Goal: Register for event/course

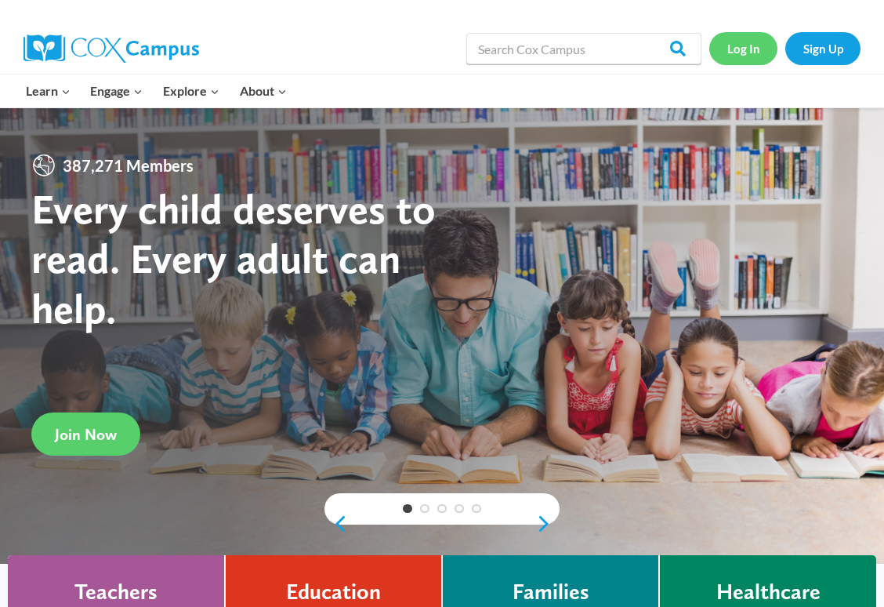
click at [760, 55] on link "Log In" at bounding box center [743, 48] width 68 height 32
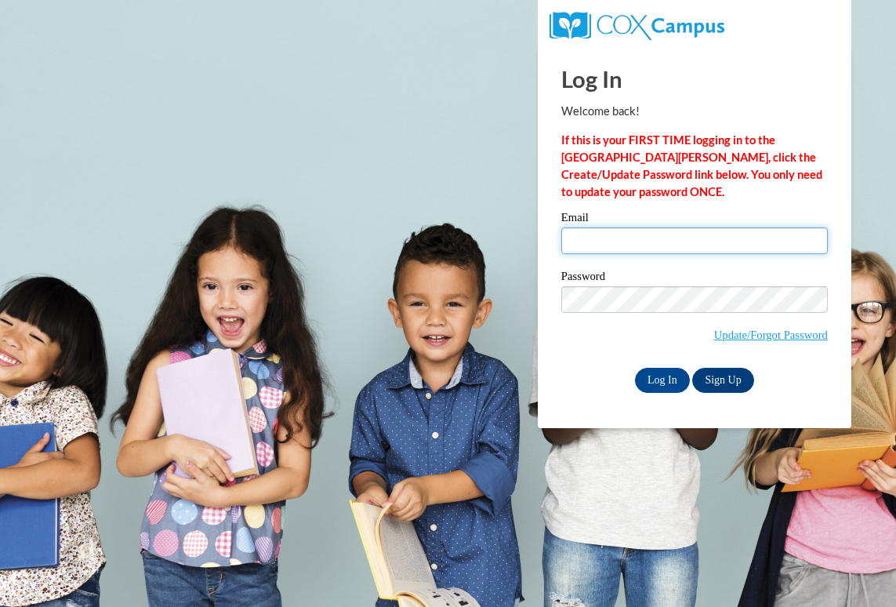
click at [582, 228] on input "Email" at bounding box center [694, 240] width 267 height 27
type input "ellanadeau@icloud.com"
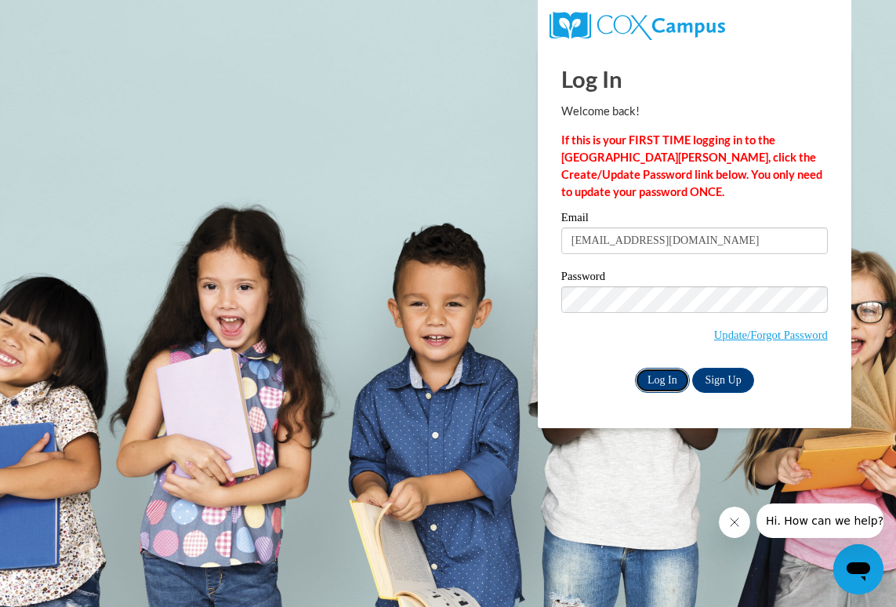
click at [659, 375] on input "Log In" at bounding box center [662, 380] width 55 height 25
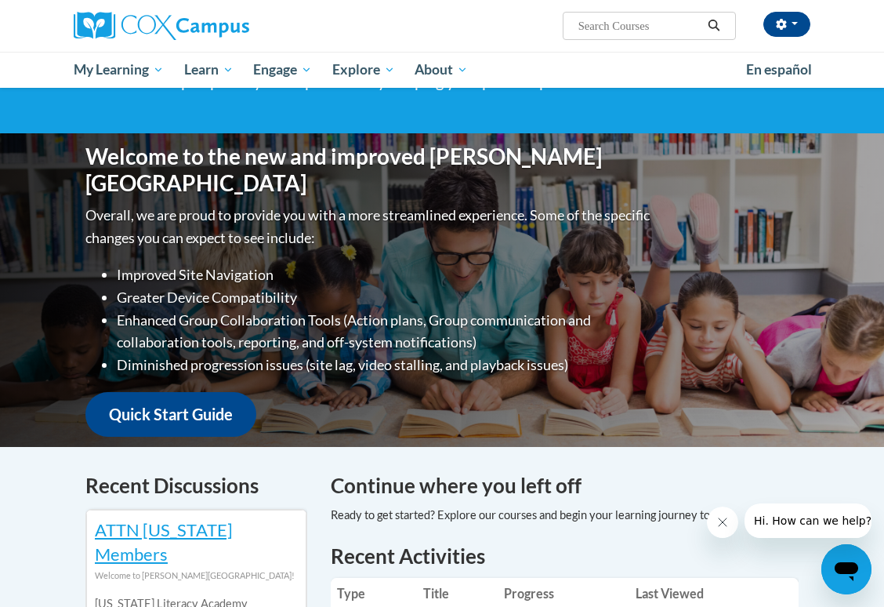
scroll to position [118, 0]
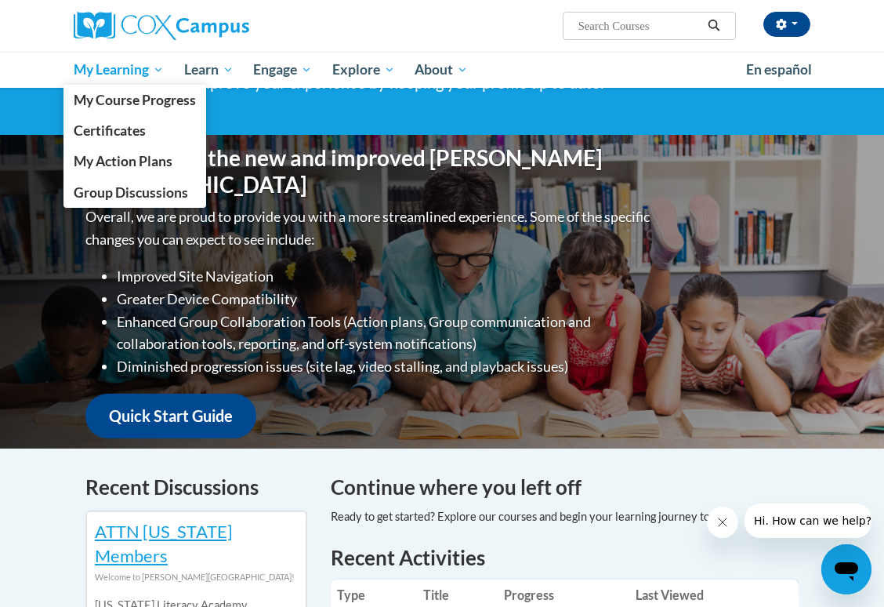
click at [143, 64] on span "My Learning" at bounding box center [119, 69] width 90 height 19
click at [143, 92] on span "My Course Progress" at bounding box center [135, 100] width 122 height 16
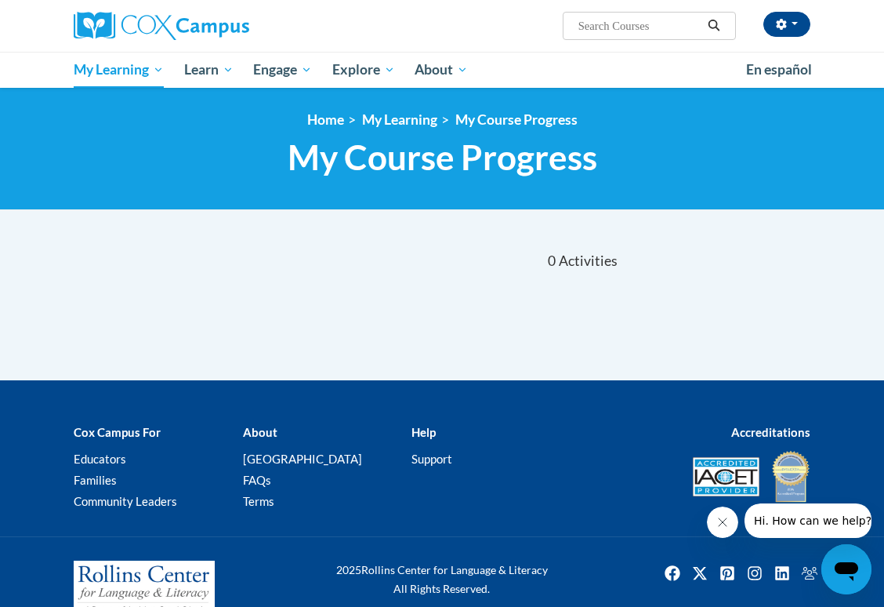
click at [569, 263] on span "Activities" at bounding box center [588, 260] width 59 height 17
click at [659, 31] on input "Search..." at bounding box center [639, 25] width 125 height 19
type input "trauma informed"
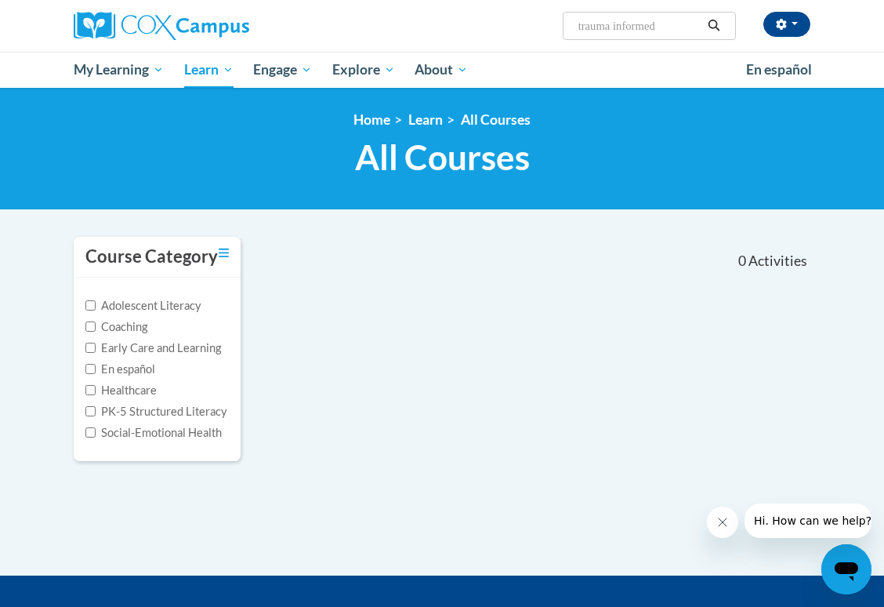
click at [673, 29] on input "trauma informed" at bounding box center [639, 25] width 125 height 19
type input "t"
type input "practive"
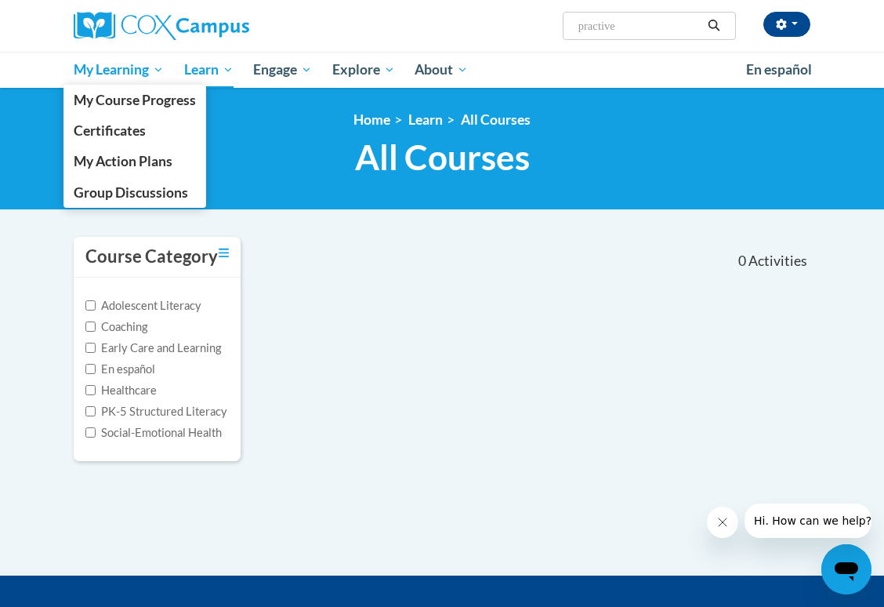
click at [109, 60] on span "My Learning" at bounding box center [119, 69] width 90 height 19
click at [114, 72] on span "My Learning" at bounding box center [119, 69] width 90 height 19
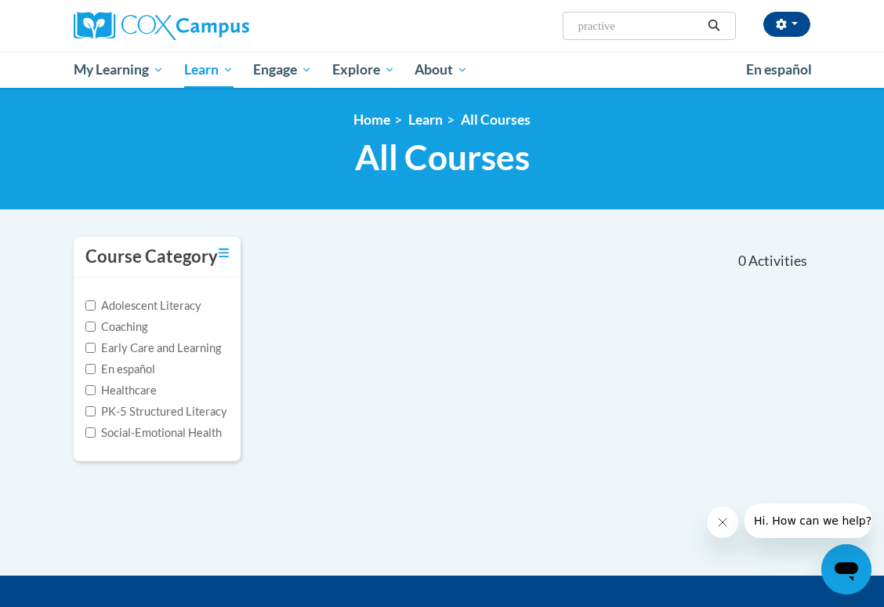
click at [636, 26] on input "practive" at bounding box center [639, 25] width 125 height 19
type input "practice"
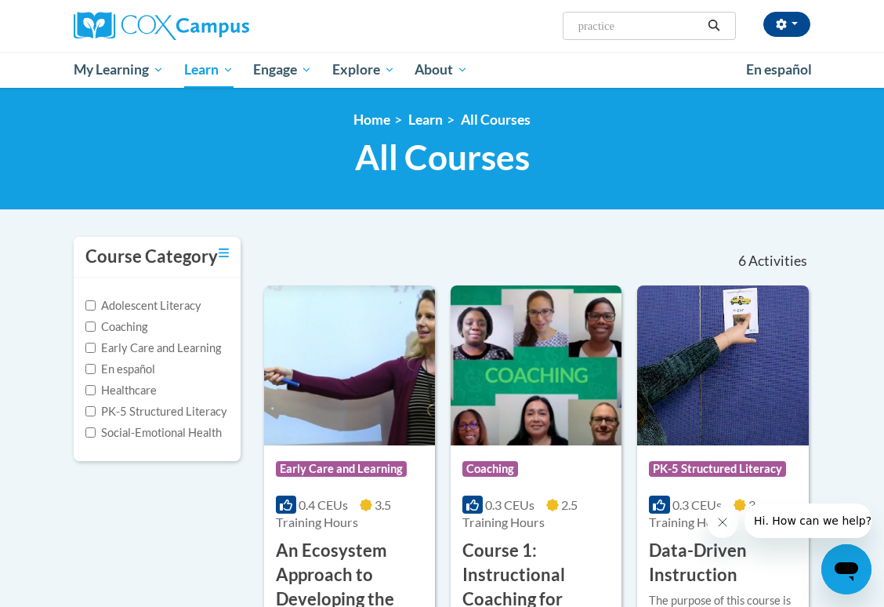
click at [610, 15] on span "Search Search... practice" at bounding box center [649, 26] width 173 height 28
click at [577, 32] on input "practice" at bounding box center [639, 25] width 125 height 19
type input "trauma"
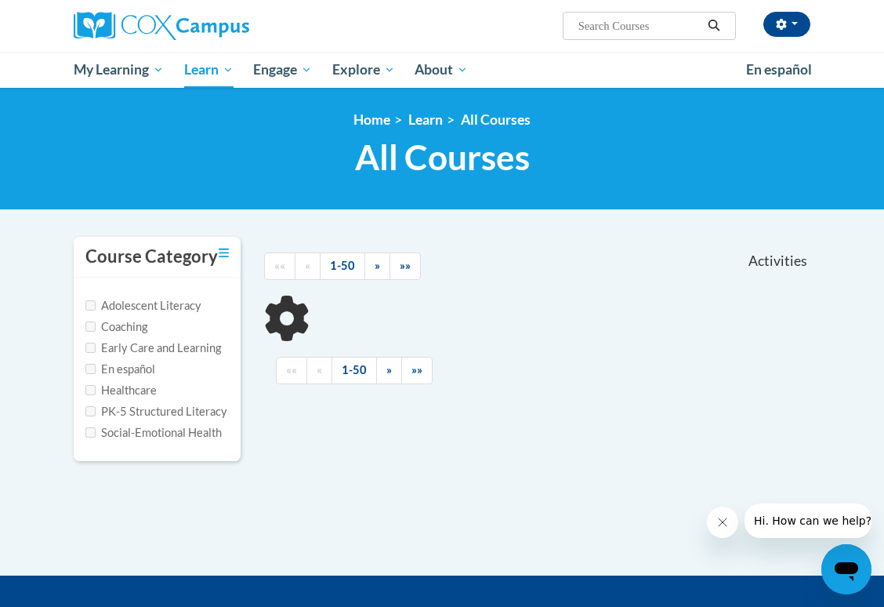
type input "trauma"
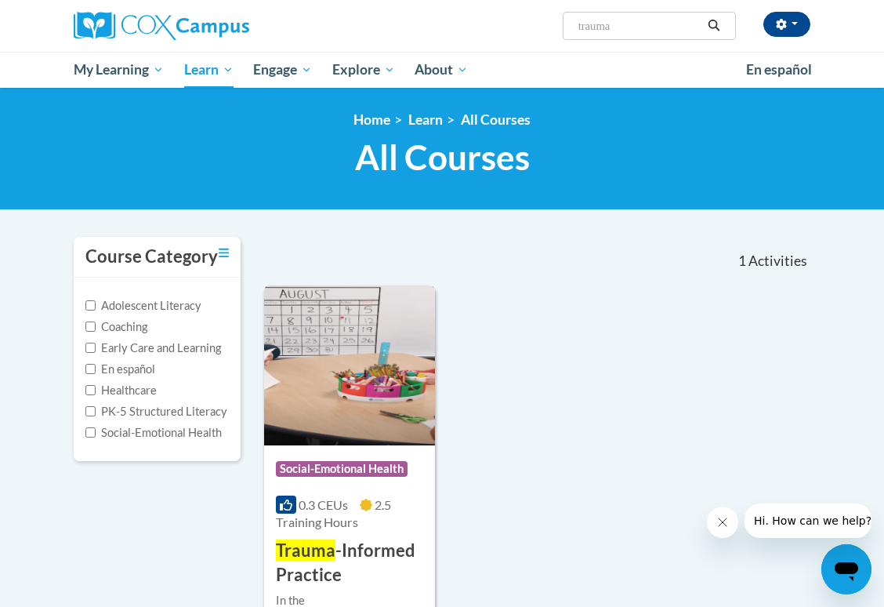
click at [351, 565] on h3 "Trauma -Informed Practice" at bounding box center [349, 563] width 147 height 49
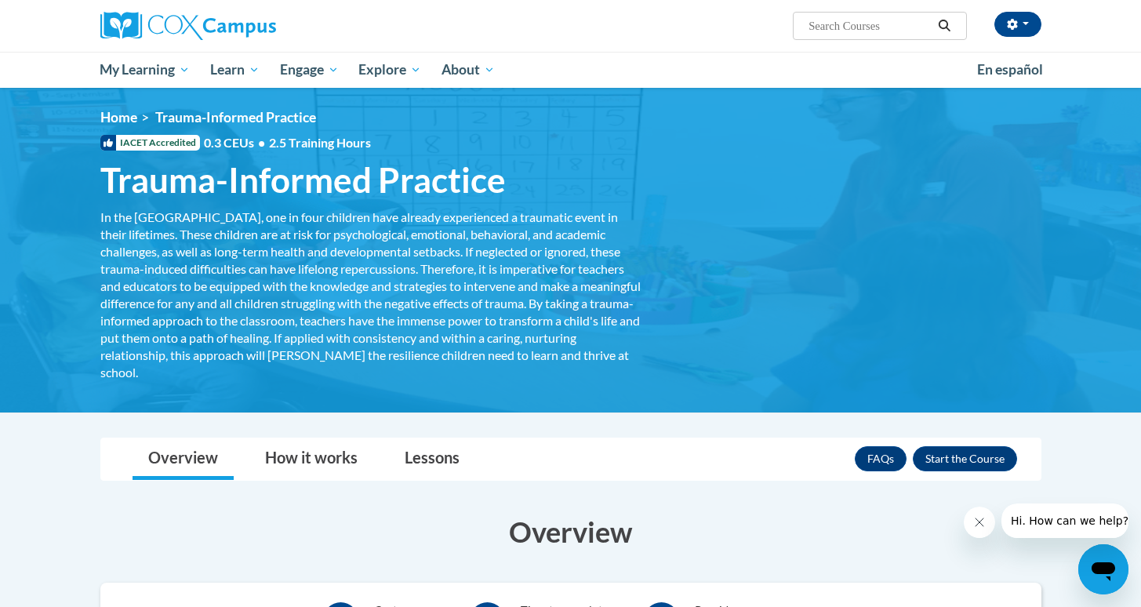
scroll to position [3, 0]
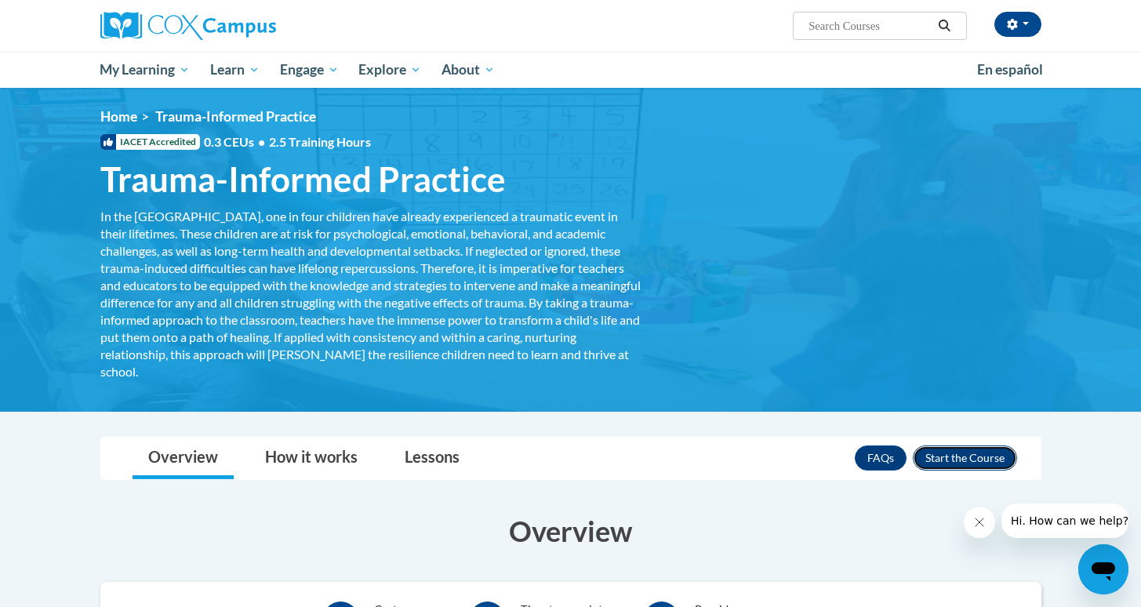
click at [883, 452] on button "Enroll" at bounding box center [964, 457] width 104 height 25
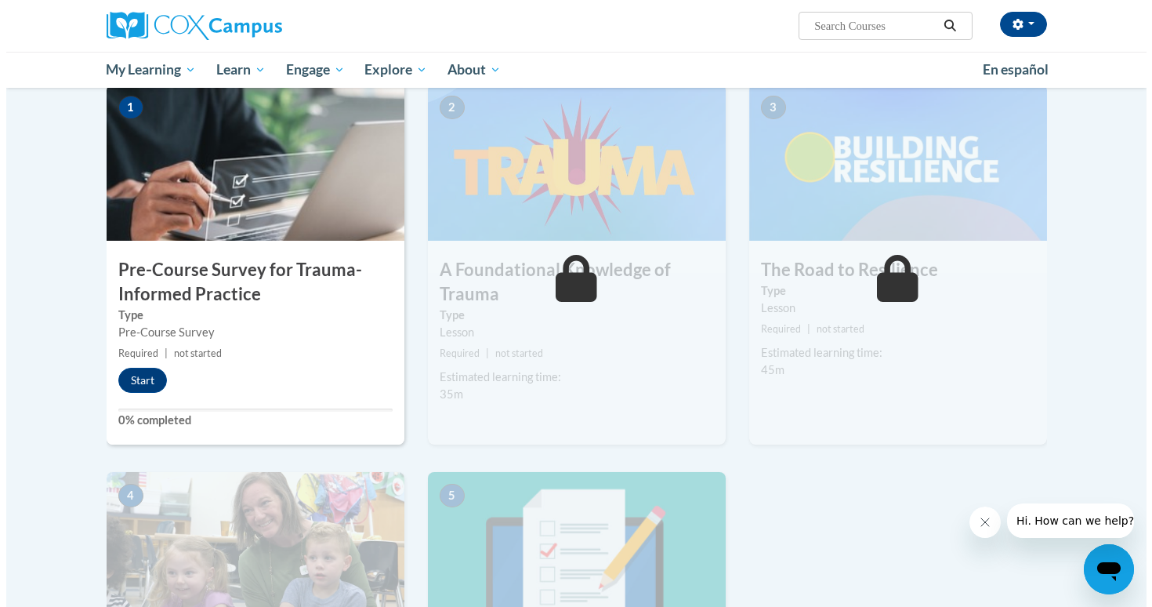
scroll to position [328, 0]
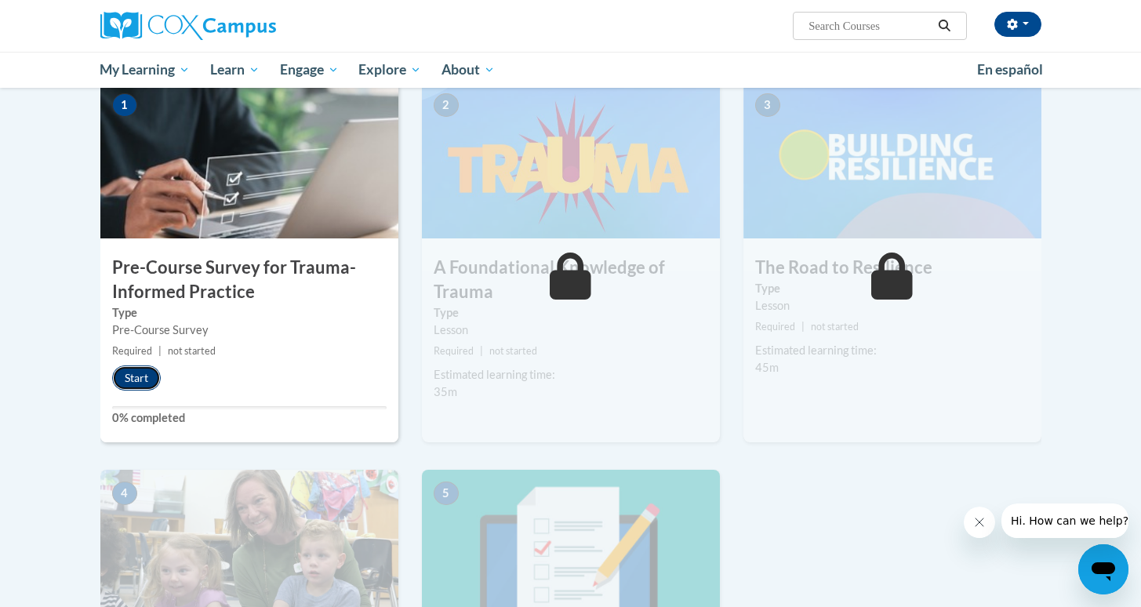
click at [133, 383] on button "Start" at bounding box center [136, 377] width 49 height 25
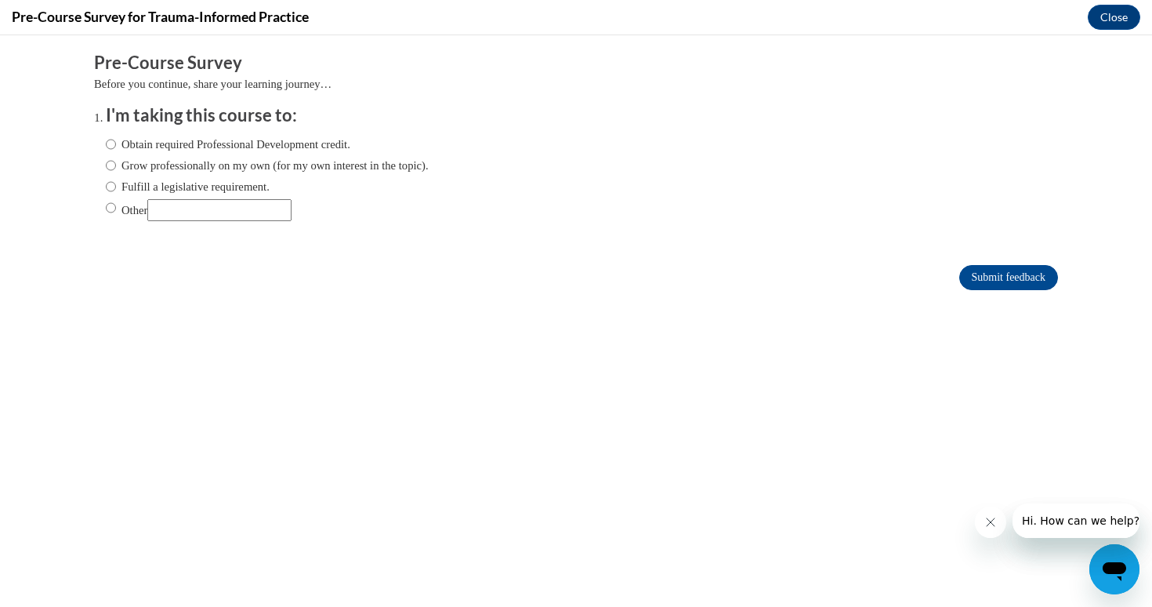
scroll to position [0, 0]
click at [106, 145] on label "Obtain required Professional Development credit." at bounding box center [228, 144] width 245 height 17
click at [106, 145] on input "Obtain required Professional Development credit." at bounding box center [111, 144] width 10 height 17
radio input "true"
click at [972, 282] on input "Submit feedback" at bounding box center [1008, 277] width 99 height 25
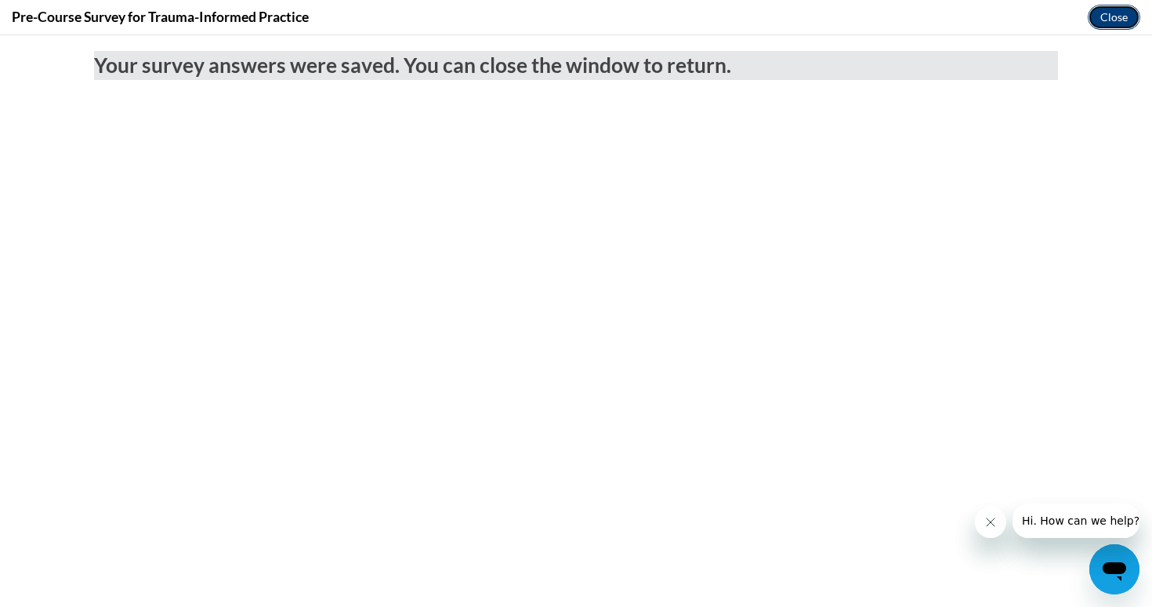
click at [1113, 15] on button "Close" at bounding box center [1114, 17] width 53 height 25
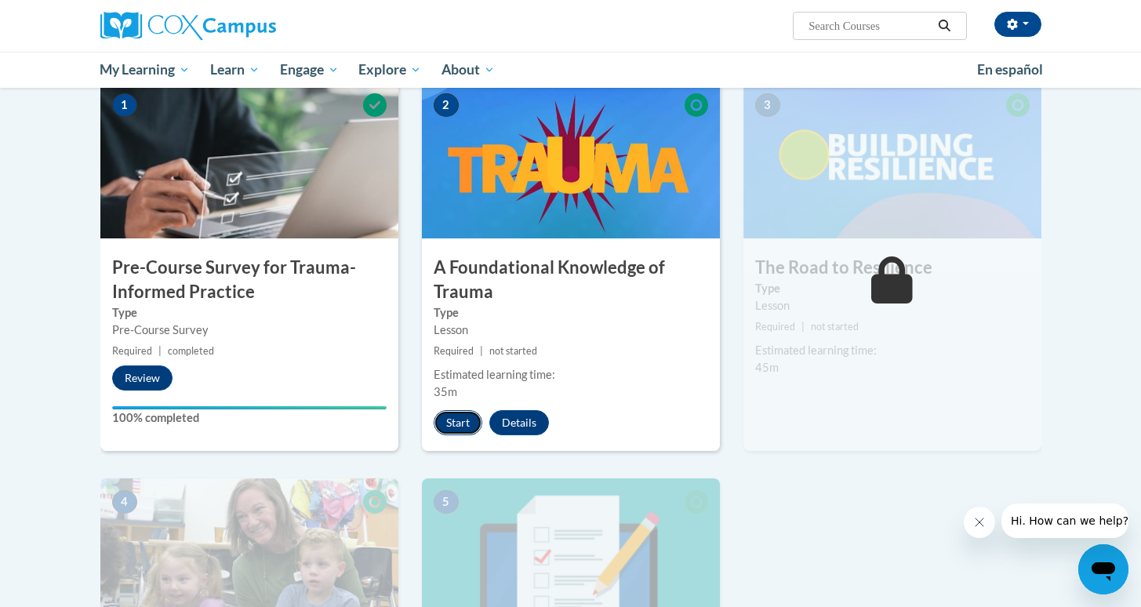
click at [464, 423] on button "Start" at bounding box center [457, 422] width 49 height 25
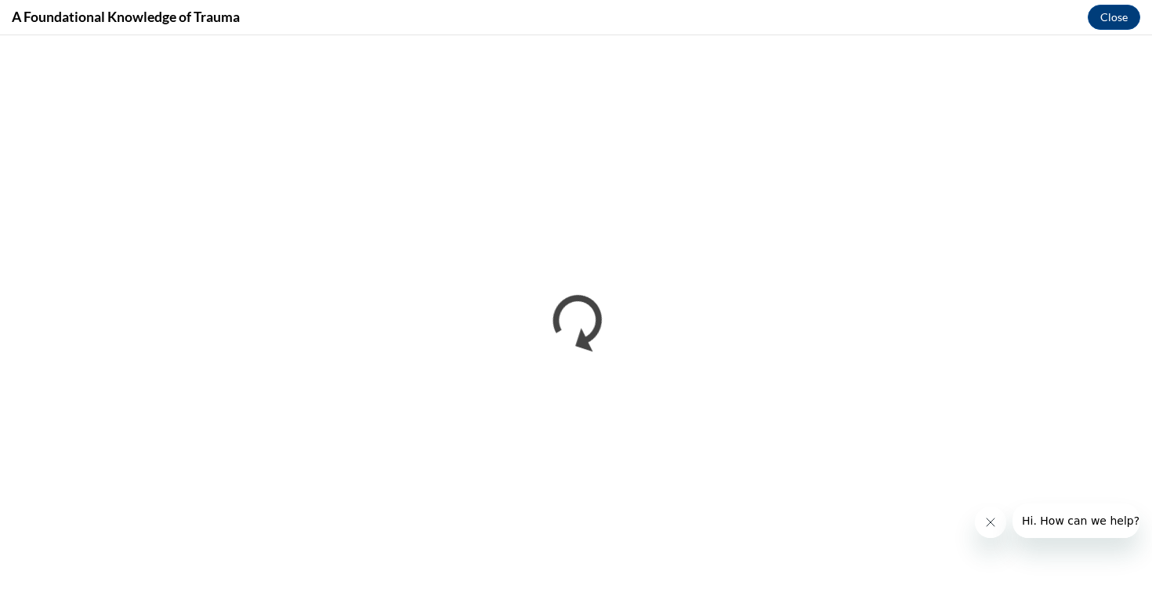
click at [996, 518] on icon "Close message from company" at bounding box center [991, 522] width 13 height 13
click at [1114, 18] on button "Close" at bounding box center [1114, 17] width 53 height 25
